Goal: Check status: Check status

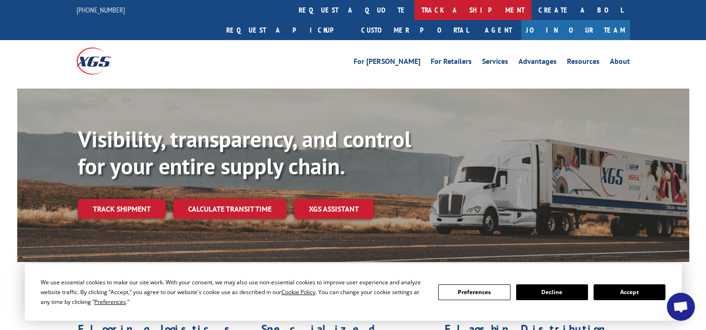
click at [414, 7] on link "track a shipment" at bounding box center [472, 10] width 117 height 20
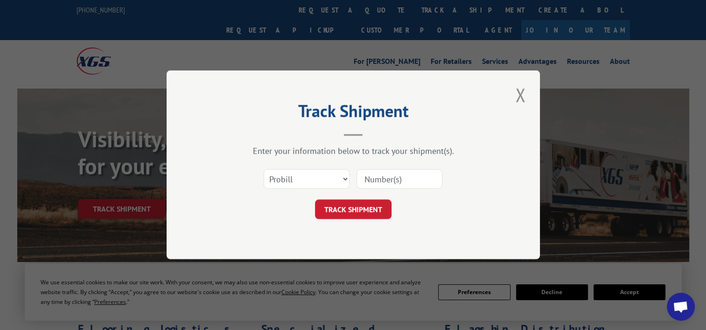
click at [385, 175] on input at bounding box center [400, 180] width 86 height 20
paste input "361767"
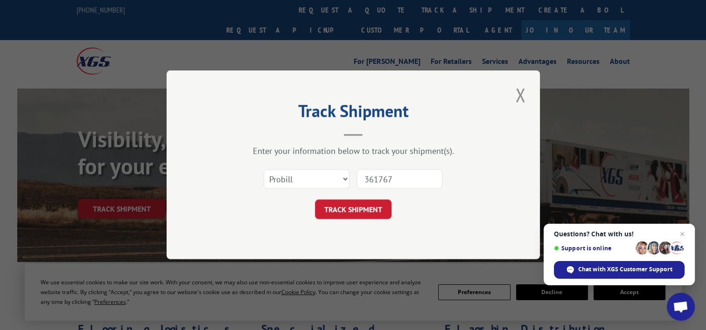
type input "361767"
click at [320, 174] on select "Select category... Probill BOL PO" at bounding box center [307, 180] width 86 height 20
select select "bol"
click at [264, 170] on select "Select category... Probill BOL PO" at bounding box center [307, 180] width 86 height 20
click at [342, 209] on button "TRACK SHIPMENT" at bounding box center [353, 210] width 77 height 20
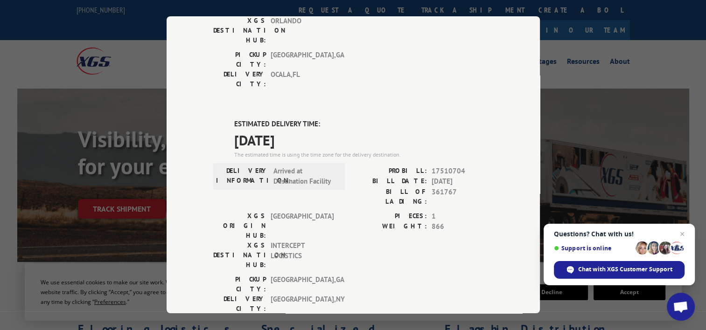
scroll to position [177, 0]
drag, startPoint x: 464, startPoint y: 113, endPoint x: 427, endPoint y: 113, distance: 37.3
click at [427, 167] on div "PROBILL: 17510704" at bounding box center [423, 172] width 140 height 11
copy span "17510704"
